Goal: Task Accomplishment & Management: Use online tool/utility

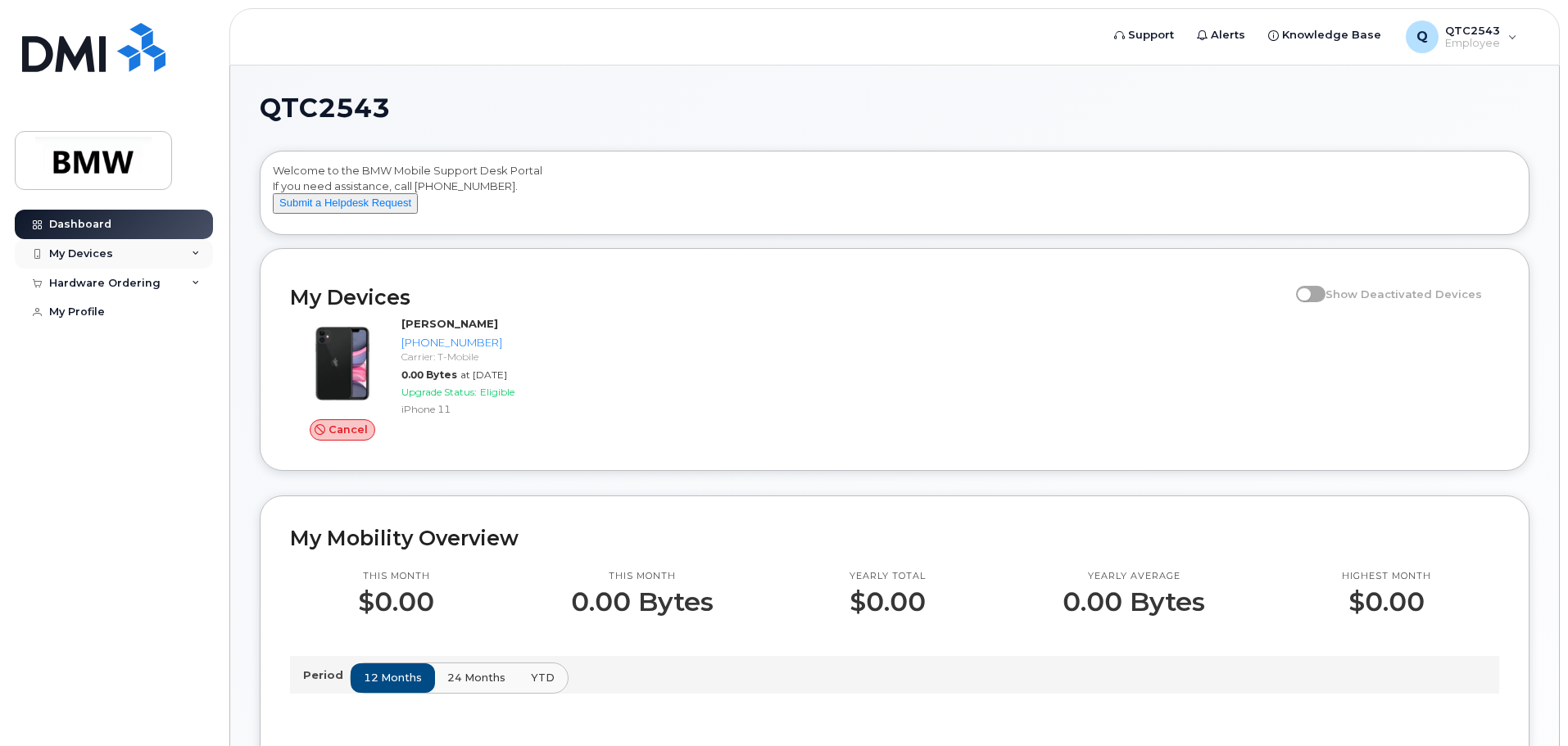
click at [161, 248] on div "My Devices" at bounding box center [114, 254] width 198 height 30
click at [966, 373] on div "Cancel Eduardo Diaz-Godinez 864-448-9974 Carrier: T-Mobile 0.00 Bytes at May 01…" at bounding box center [895, 377] width 1229 height 144
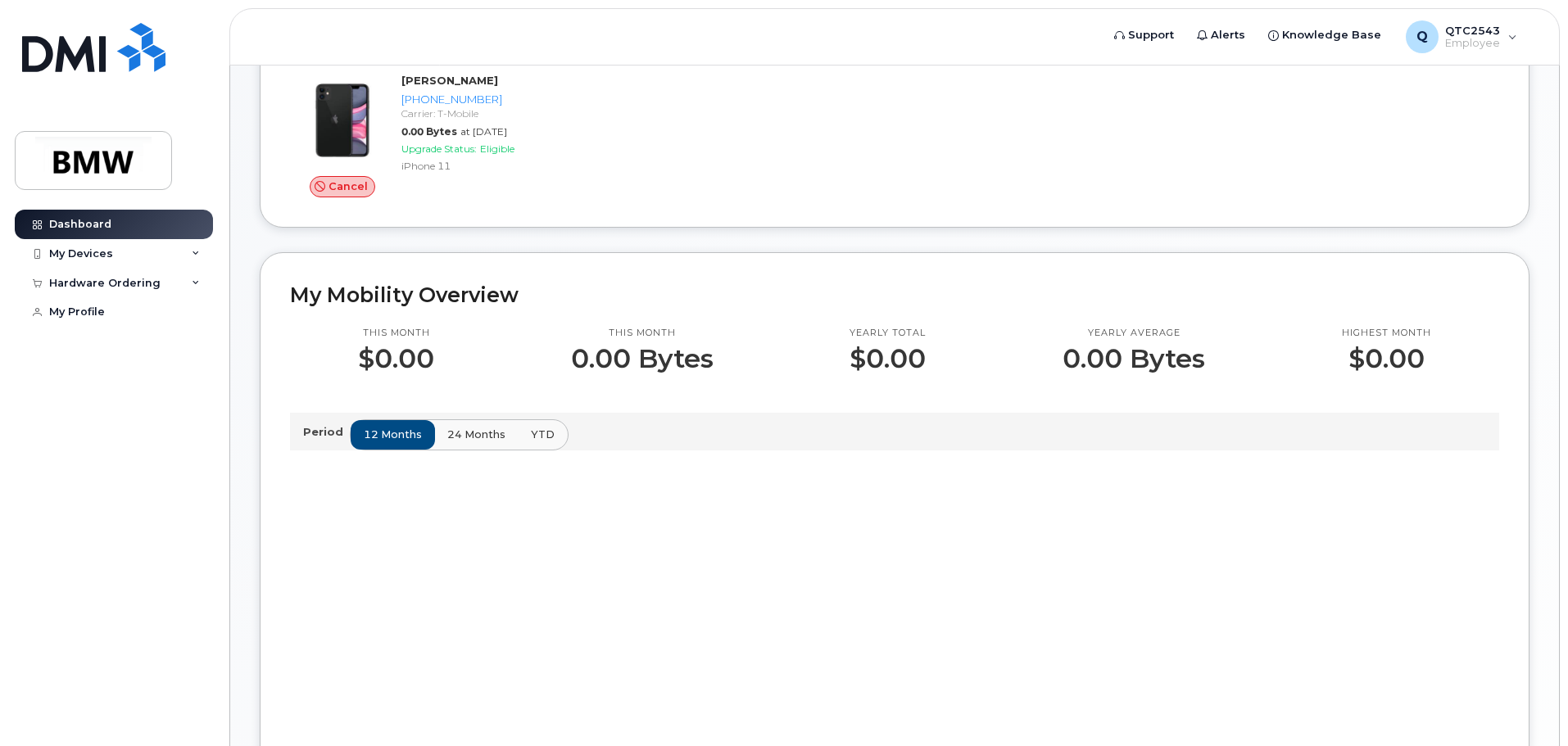
scroll to position [163, 0]
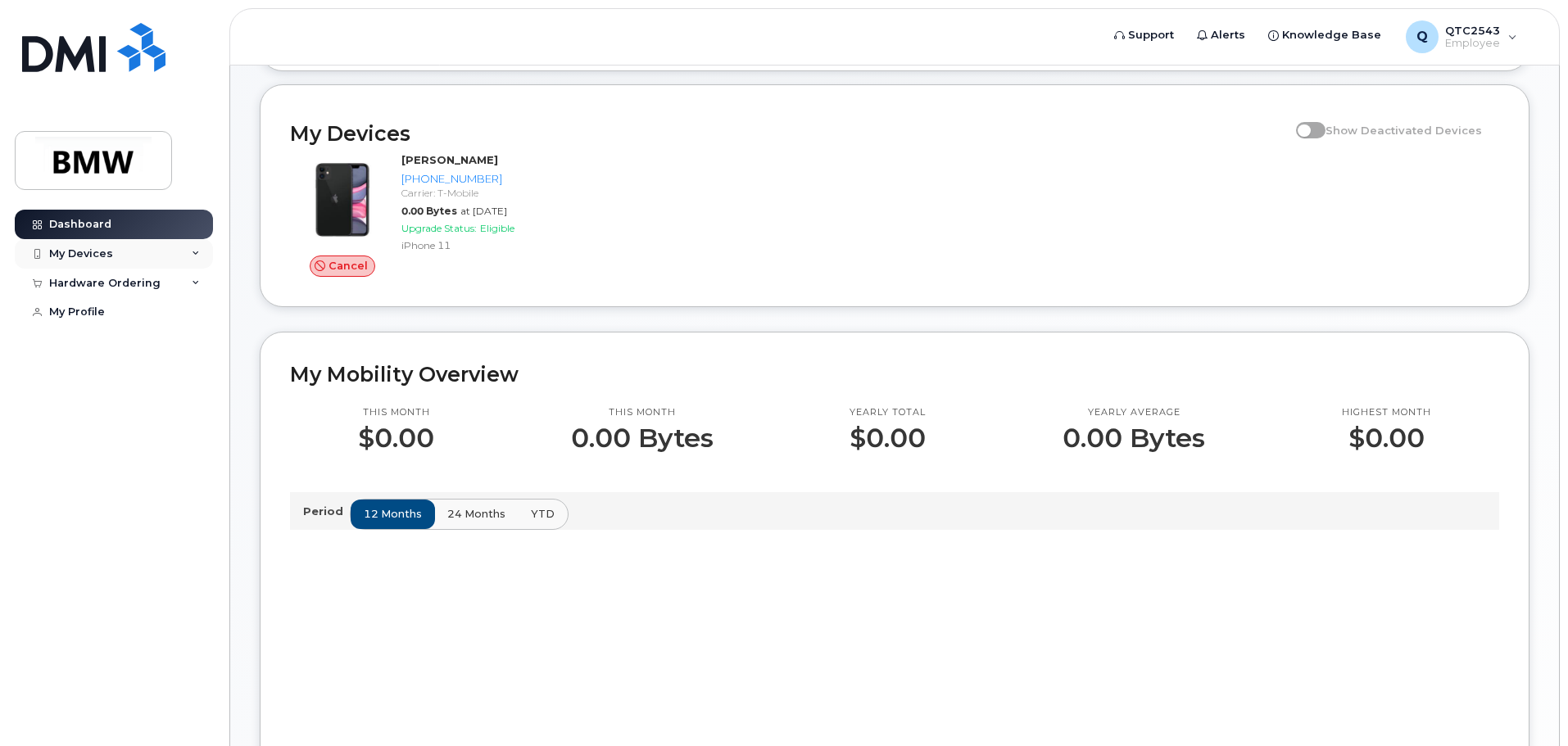
click at [71, 258] on div "My Devices" at bounding box center [81, 254] width 63 height 13
drag, startPoint x: 175, startPoint y: 375, endPoint x: 190, endPoint y: 375, distance: 15.0
click at [185, 375] on div "Hardware Ordering" at bounding box center [114, 372] width 198 height 30
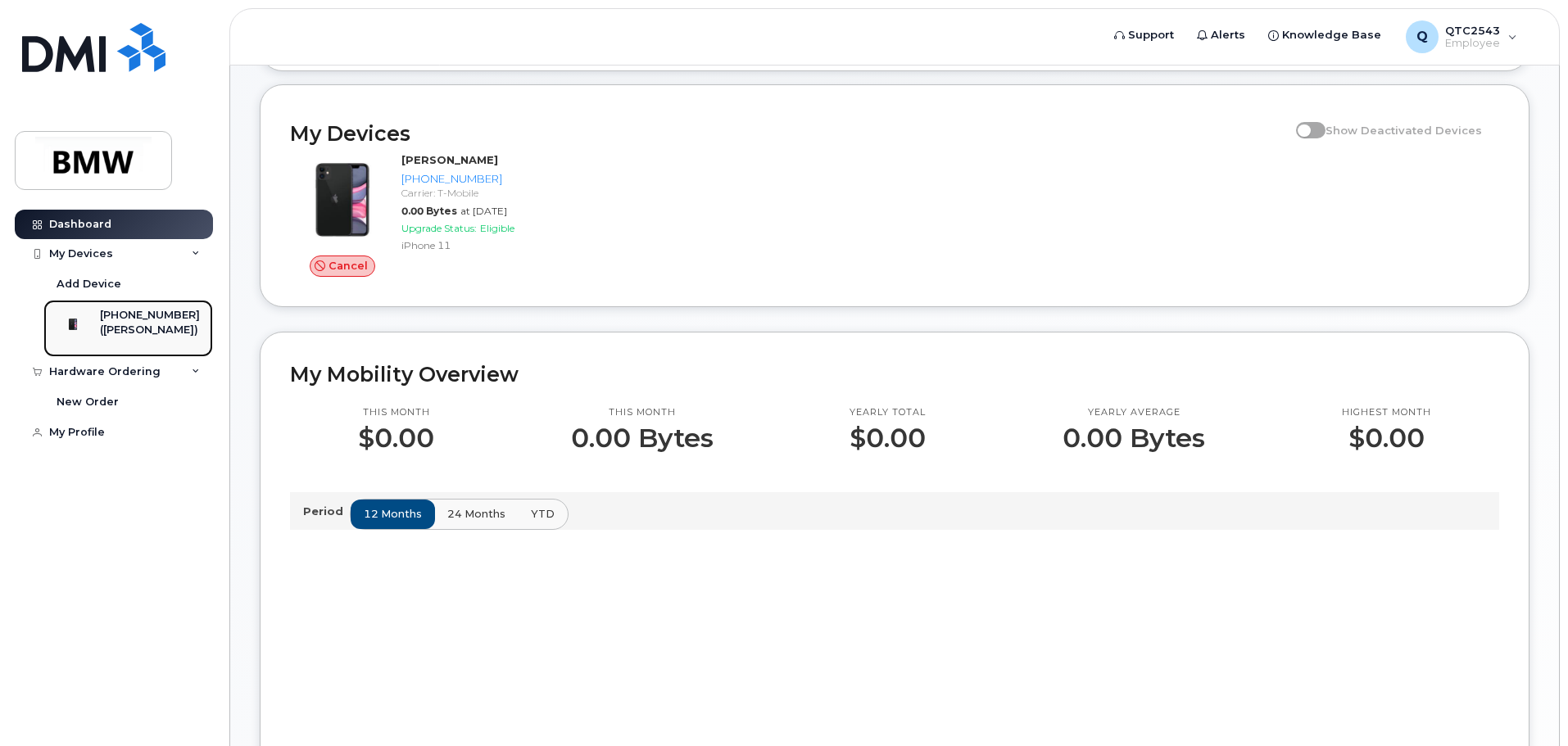
click at [130, 323] on div "([PERSON_NAME])" at bounding box center [150, 330] width 100 height 15
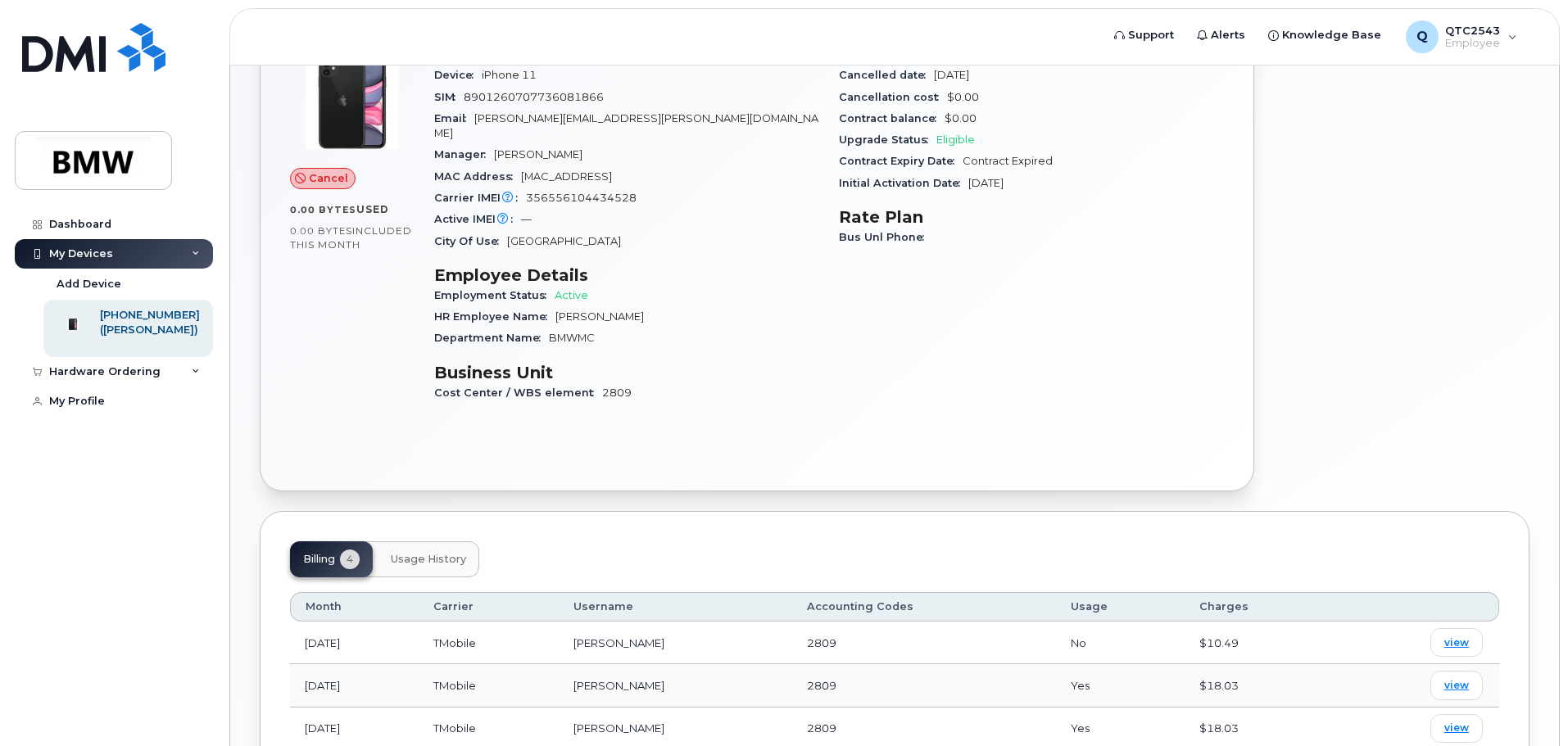
scroll to position [314, 0]
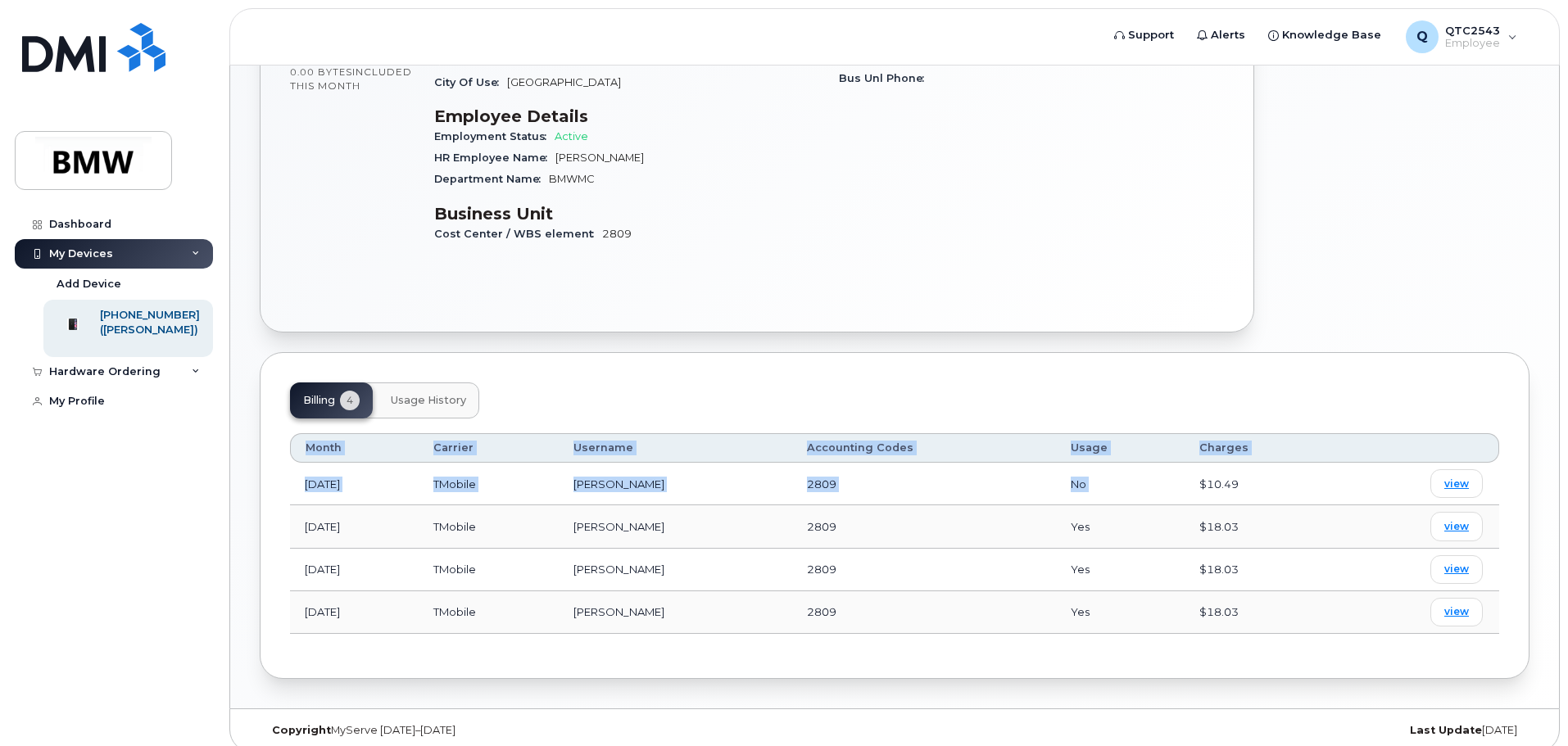
drag, startPoint x: 1210, startPoint y: 461, endPoint x: 1233, endPoint y: 636, distance: 176.5
click at [1261, 639] on div "Billing 4 Usage History Month Carrier Username Accounting Codes Usage Charges M…" at bounding box center [894, 515] width 1270 height 327
click at [1255, 613] on td "$18.03" at bounding box center [1261, 612] width 153 height 43
click at [452, 394] on span "Usage History" at bounding box center [428, 400] width 75 height 13
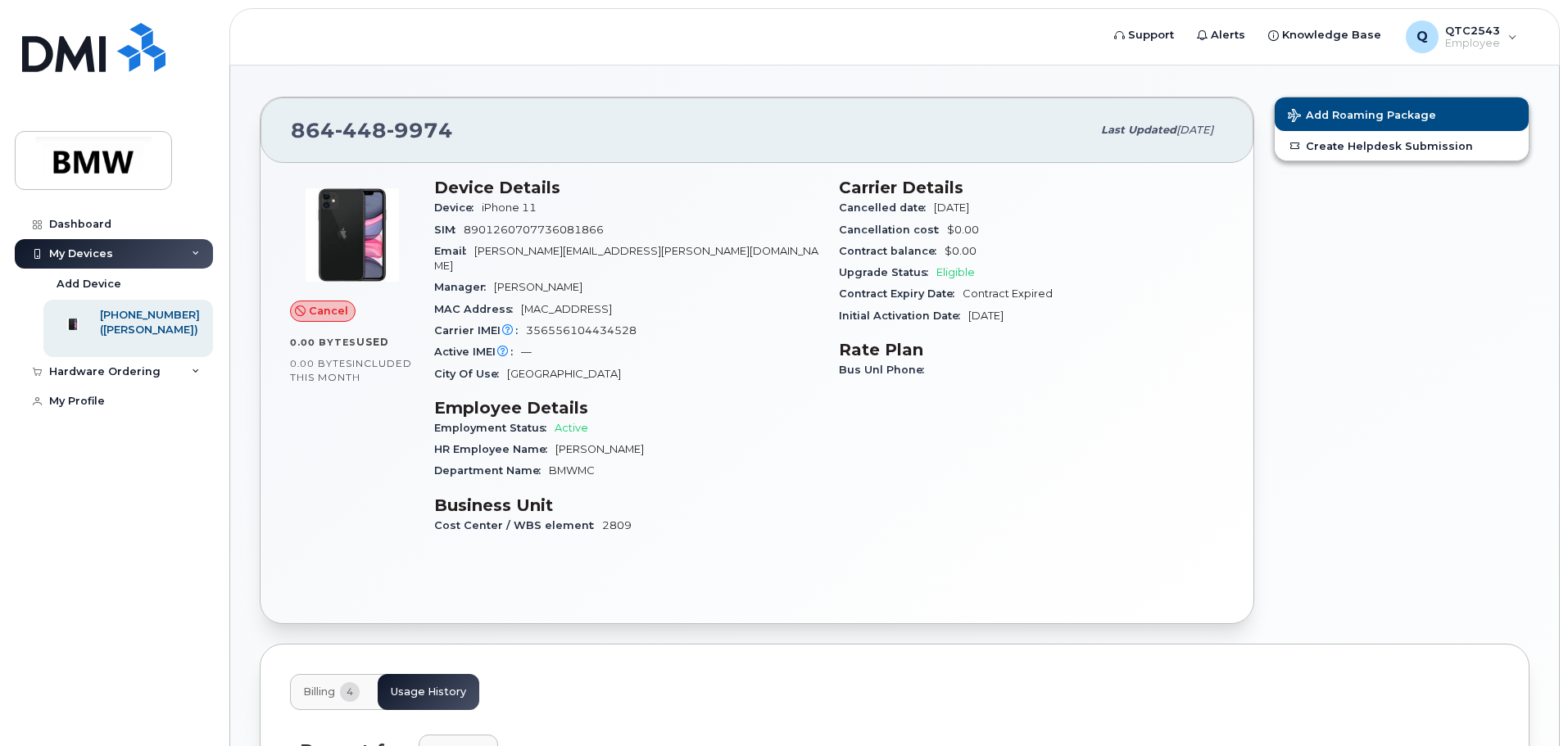
scroll to position [0, 0]
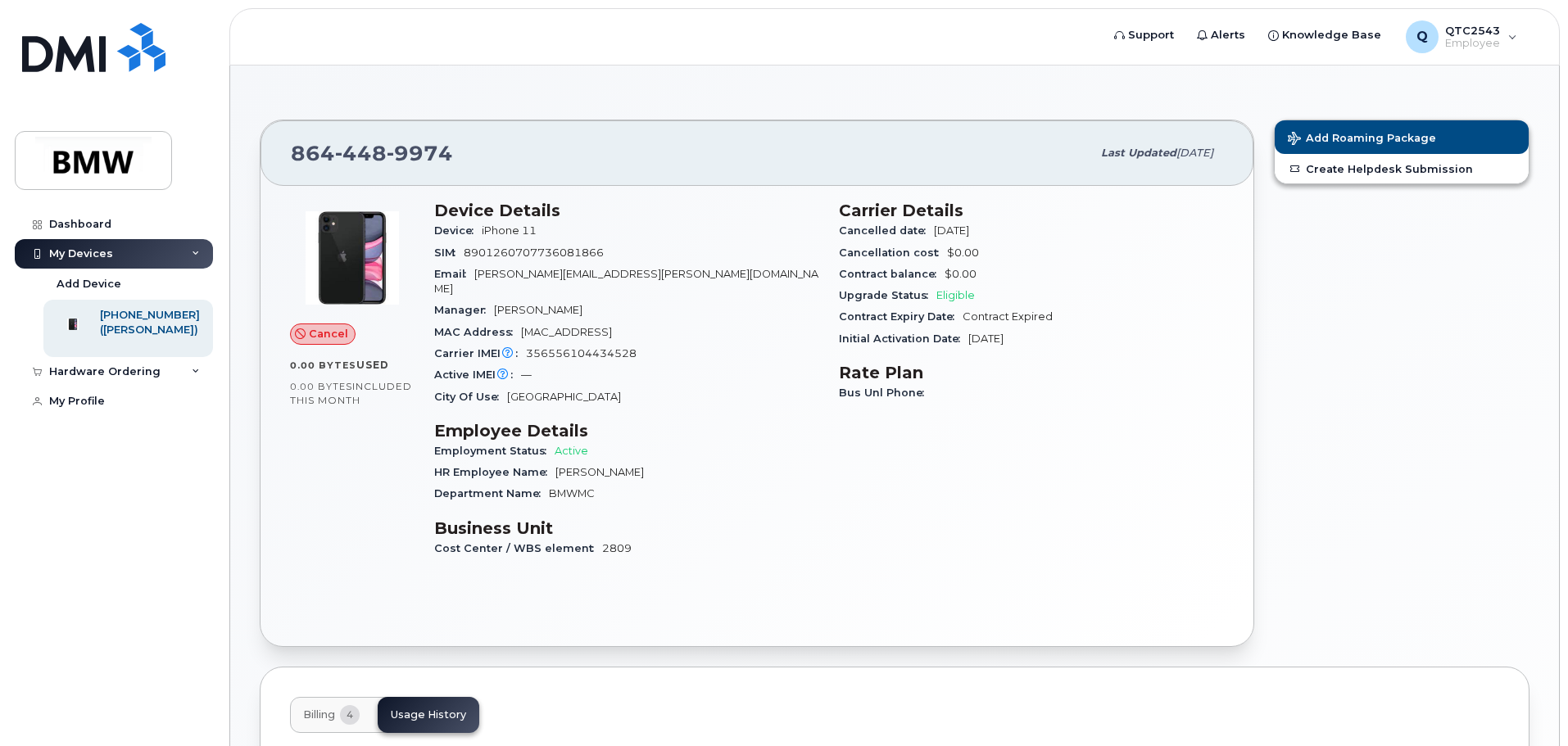
click at [869, 489] on div "Carrier Details Cancelled date May 02, 2024 Cancellation cost $0.00 Contract ba…" at bounding box center [1032, 386] width 404 height 391
click at [1125, 146] on span "Last updated Jul 21, 2025" at bounding box center [1157, 153] width 112 height 15
click at [119, 372] on div "Hardware Ordering" at bounding box center [105, 372] width 111 height 13
click at [108, 401] on div "New Order" at bounding box center [87, 401] width 62 height 15
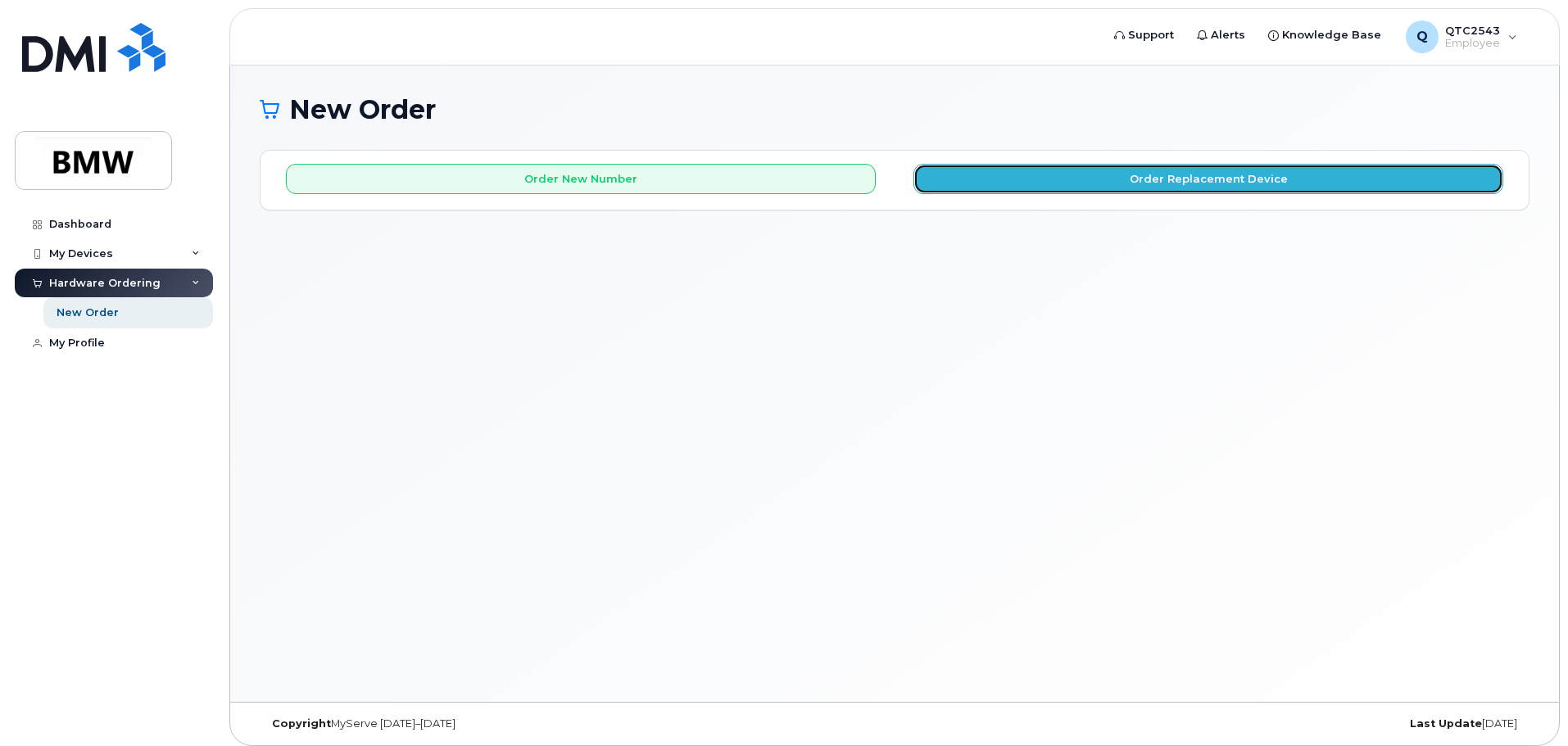
click at [1085, 174] on button "Order Replacement Device" at bounding box center [1208, 178] width 590 height 31
